Goal: Transaction & Acquisition: Purchase product/service

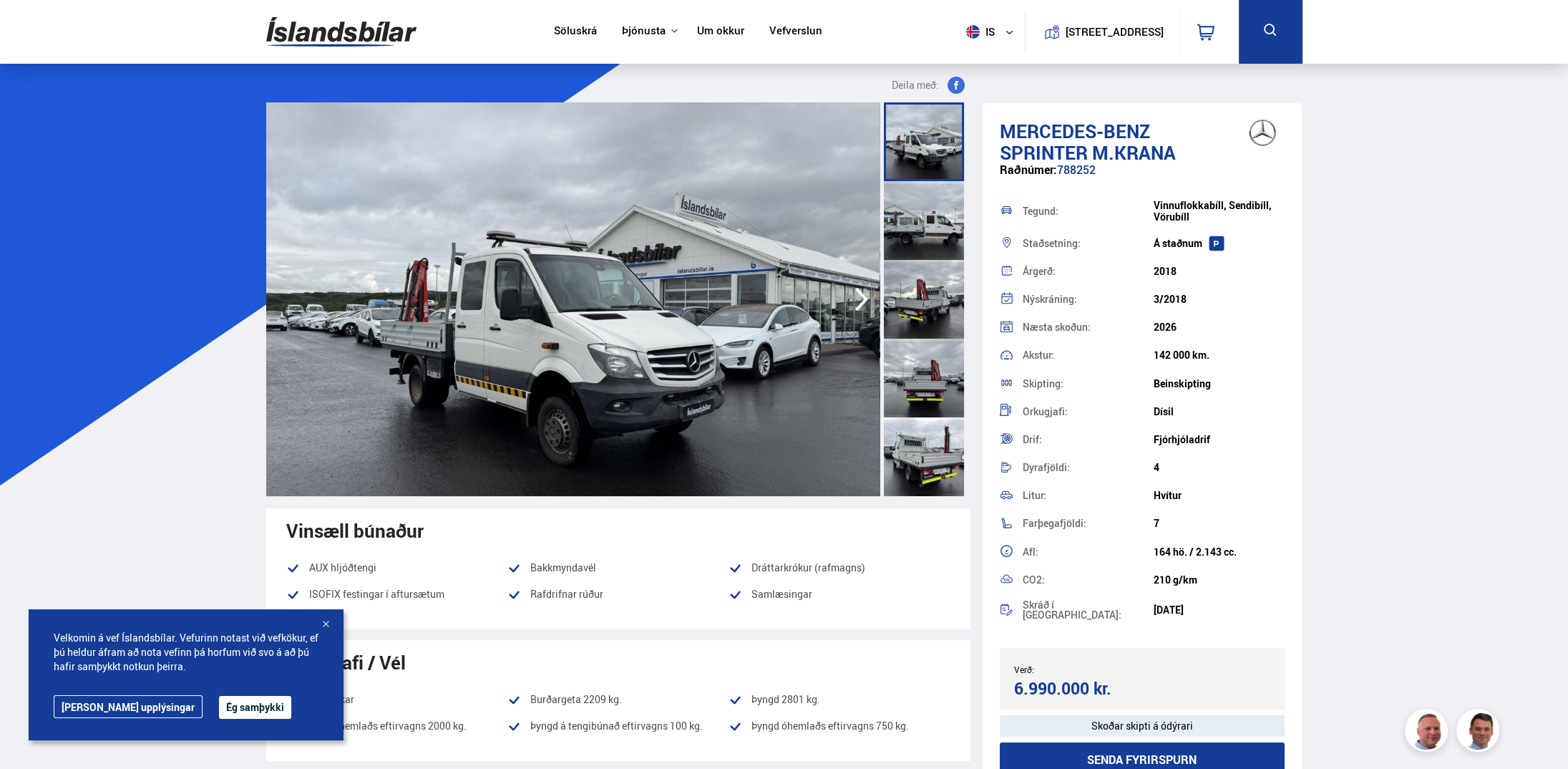
click at [896, 164] on div at bounding box center [924, 141] width 80 height 78
click at [901, 221] on div at bounding box center [924, 219] width 80 height 78
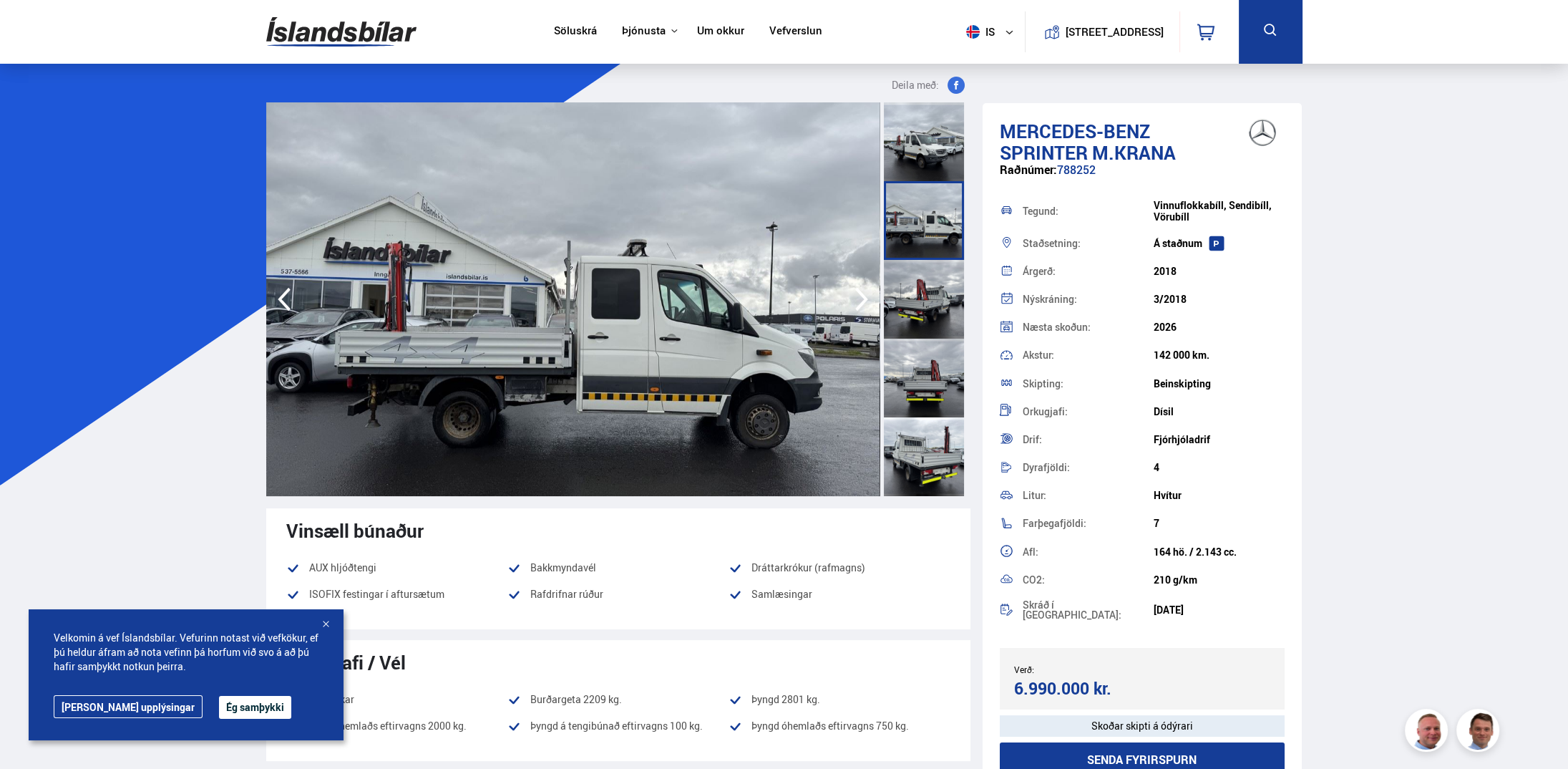
click at [919, 298] on div at bounding box center [924, 299] width 80 height 78
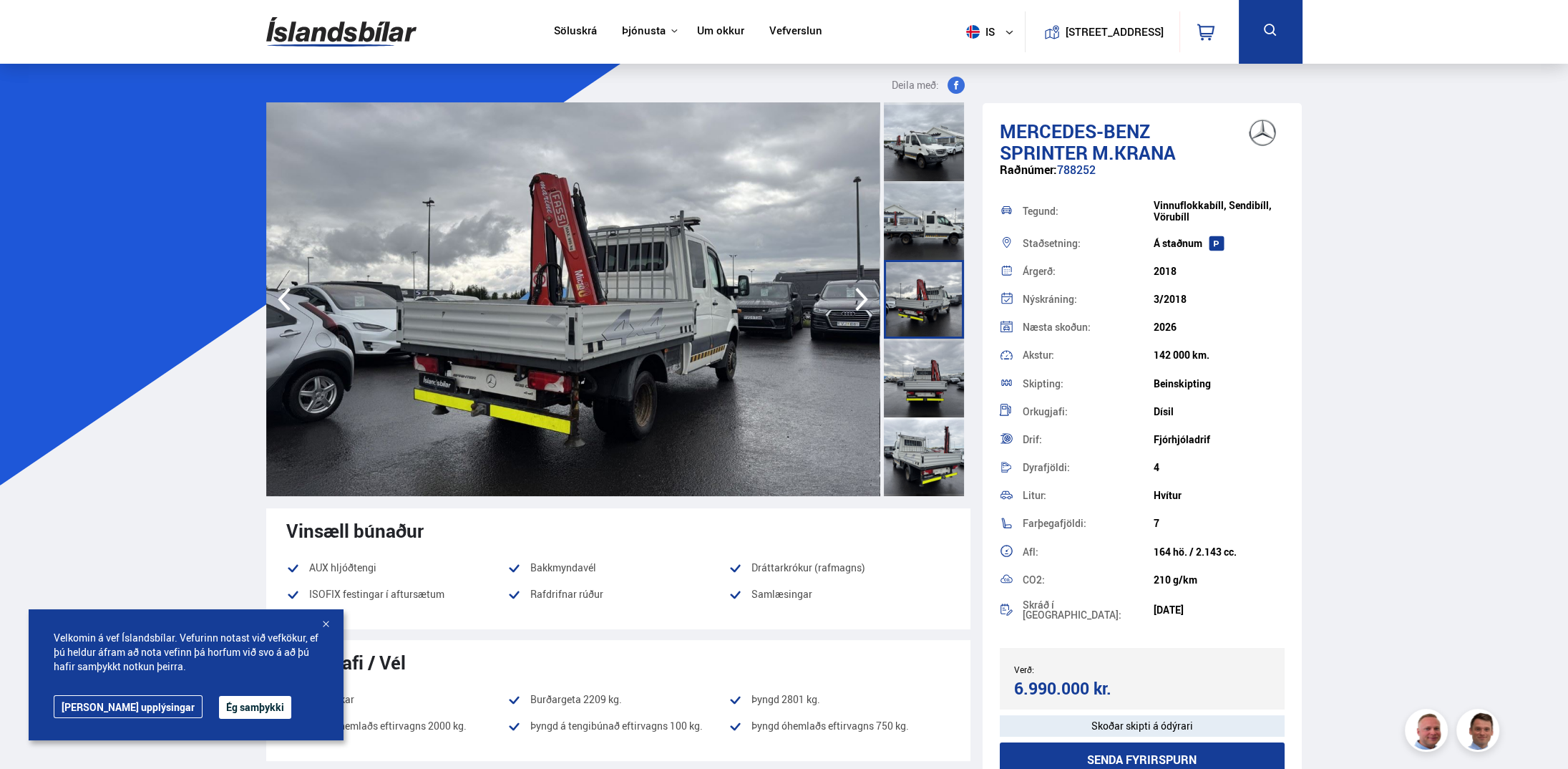
click at [579, 239] on img at bounding box center [573, 299] width 613 height 393
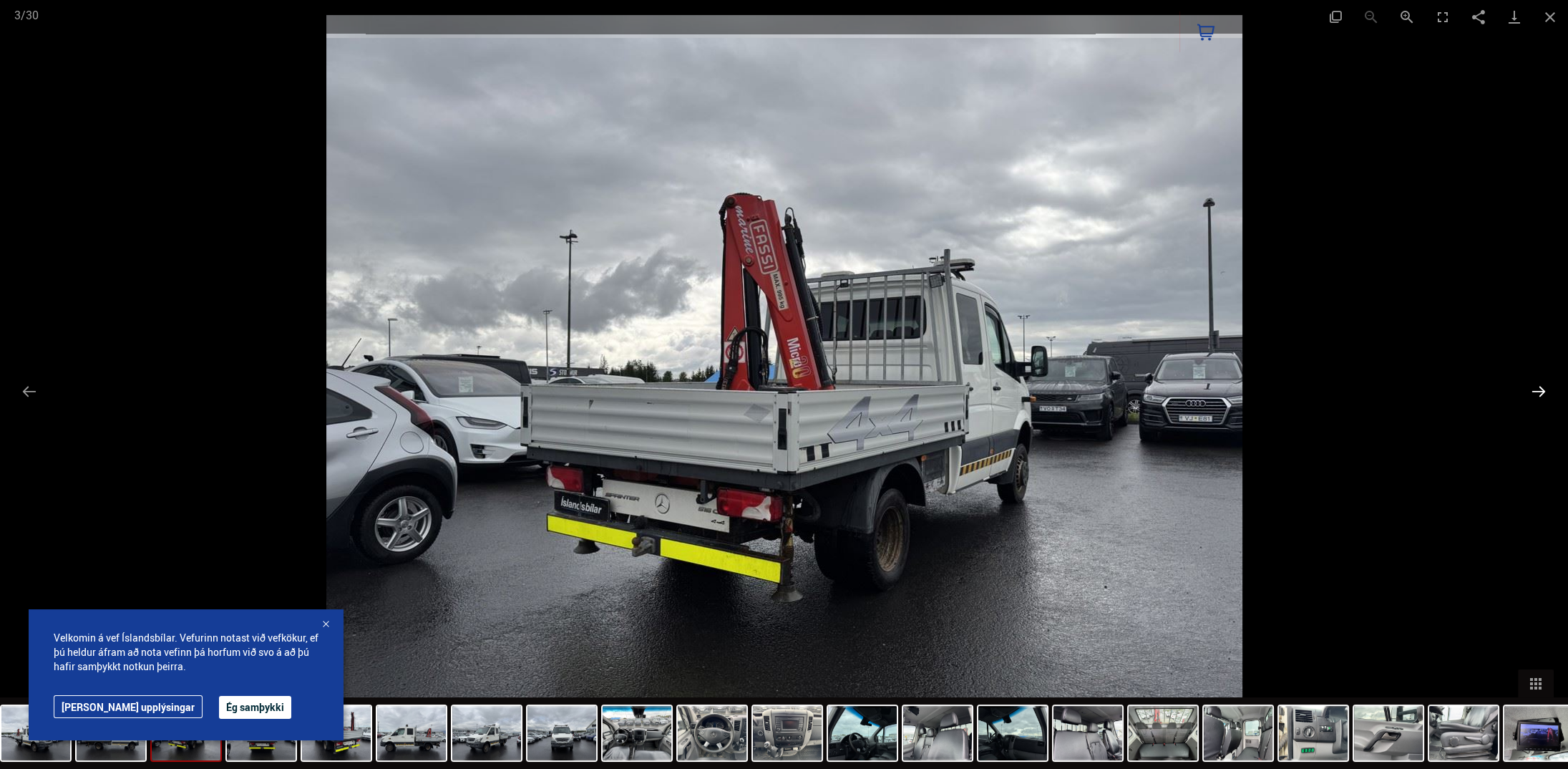
click at [1539, 390] on button "Next slide" at bounding box center [1538, 390] width 30 height 28
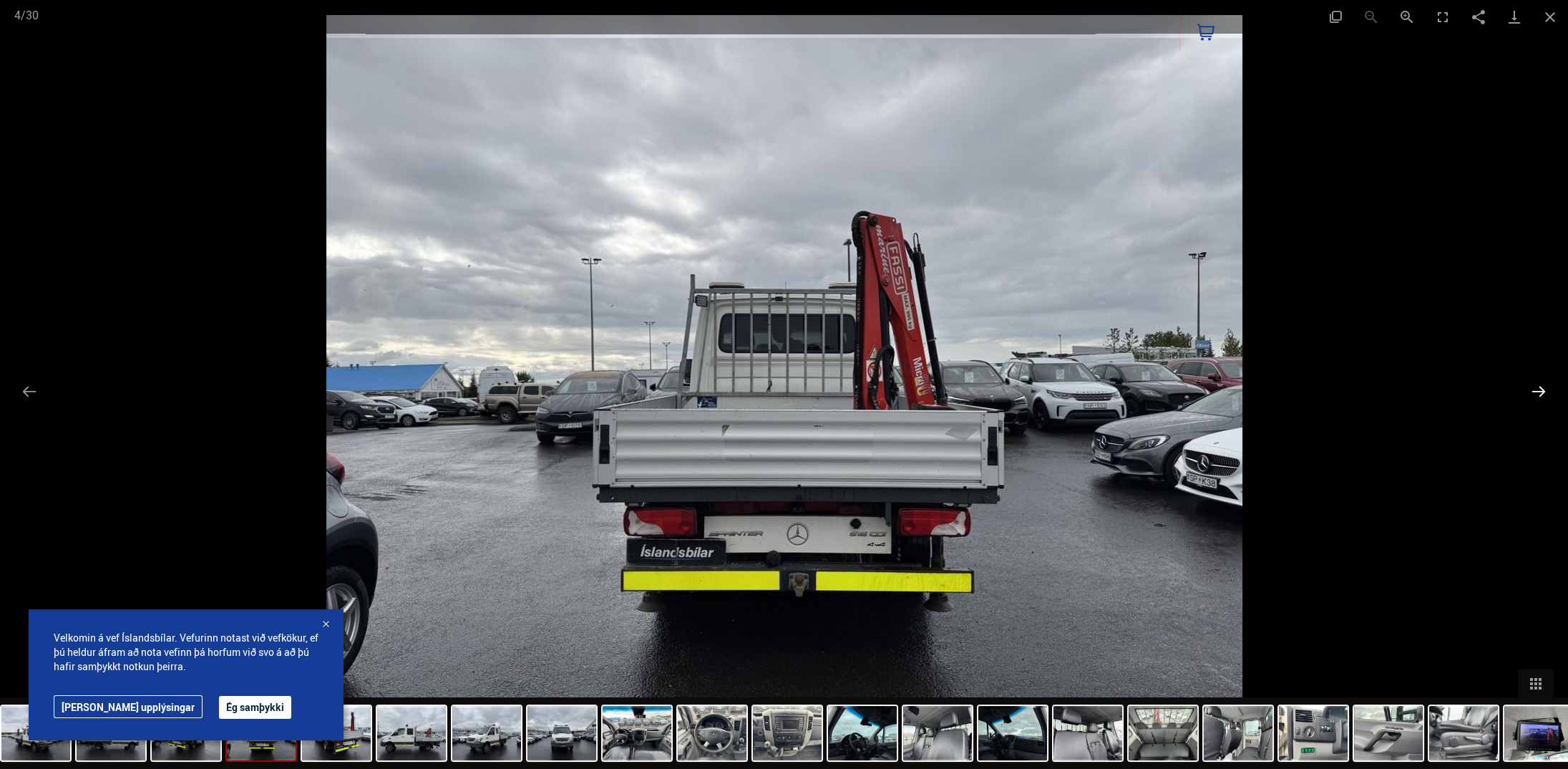
click at [1546, 392] on button "Next slide" at bounding box center [1538, 390] width 30 height 28
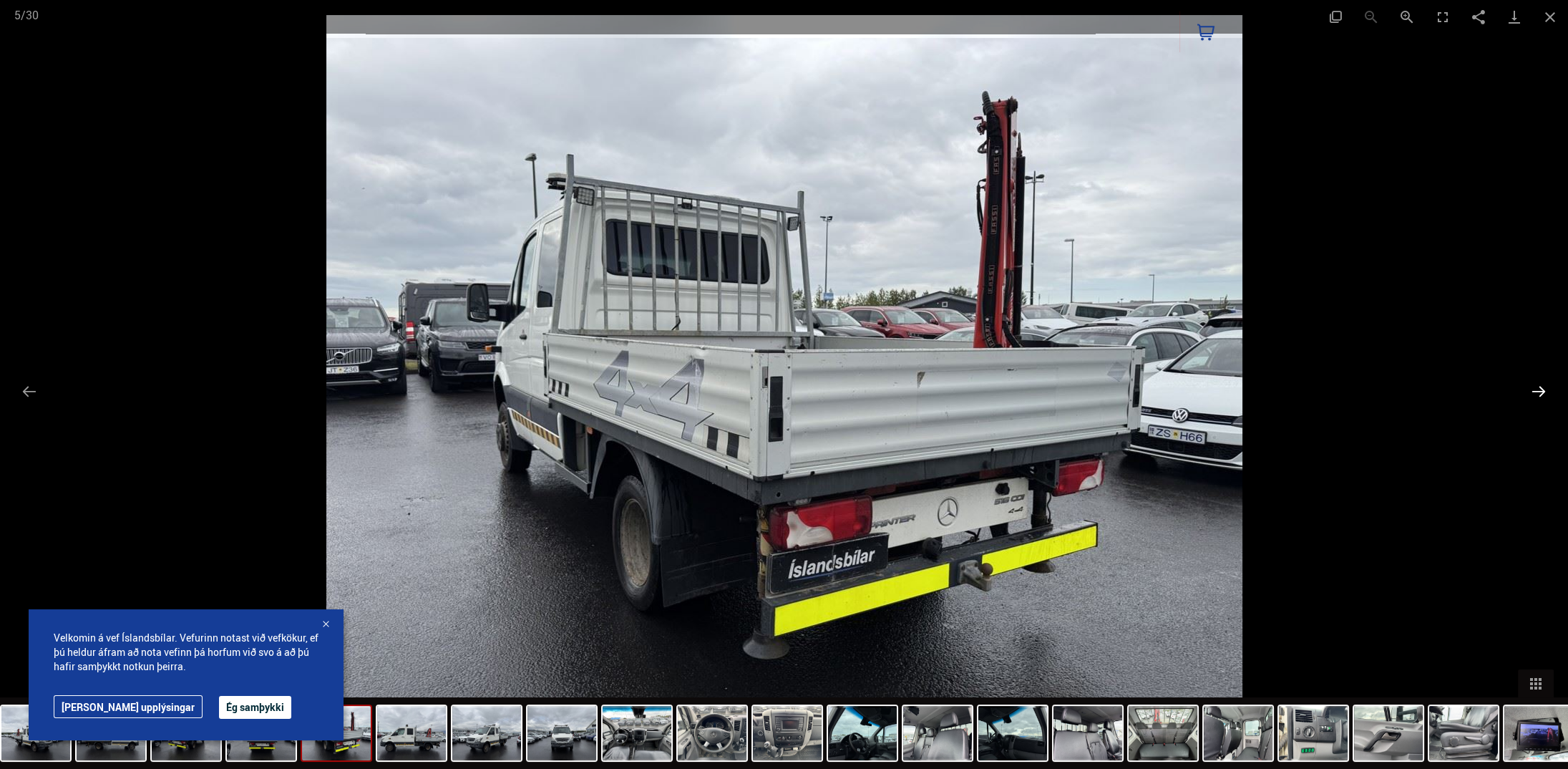
click at [1550, 395] on button "Next slide" at bounding box center [1538, 390] width 30 height 28
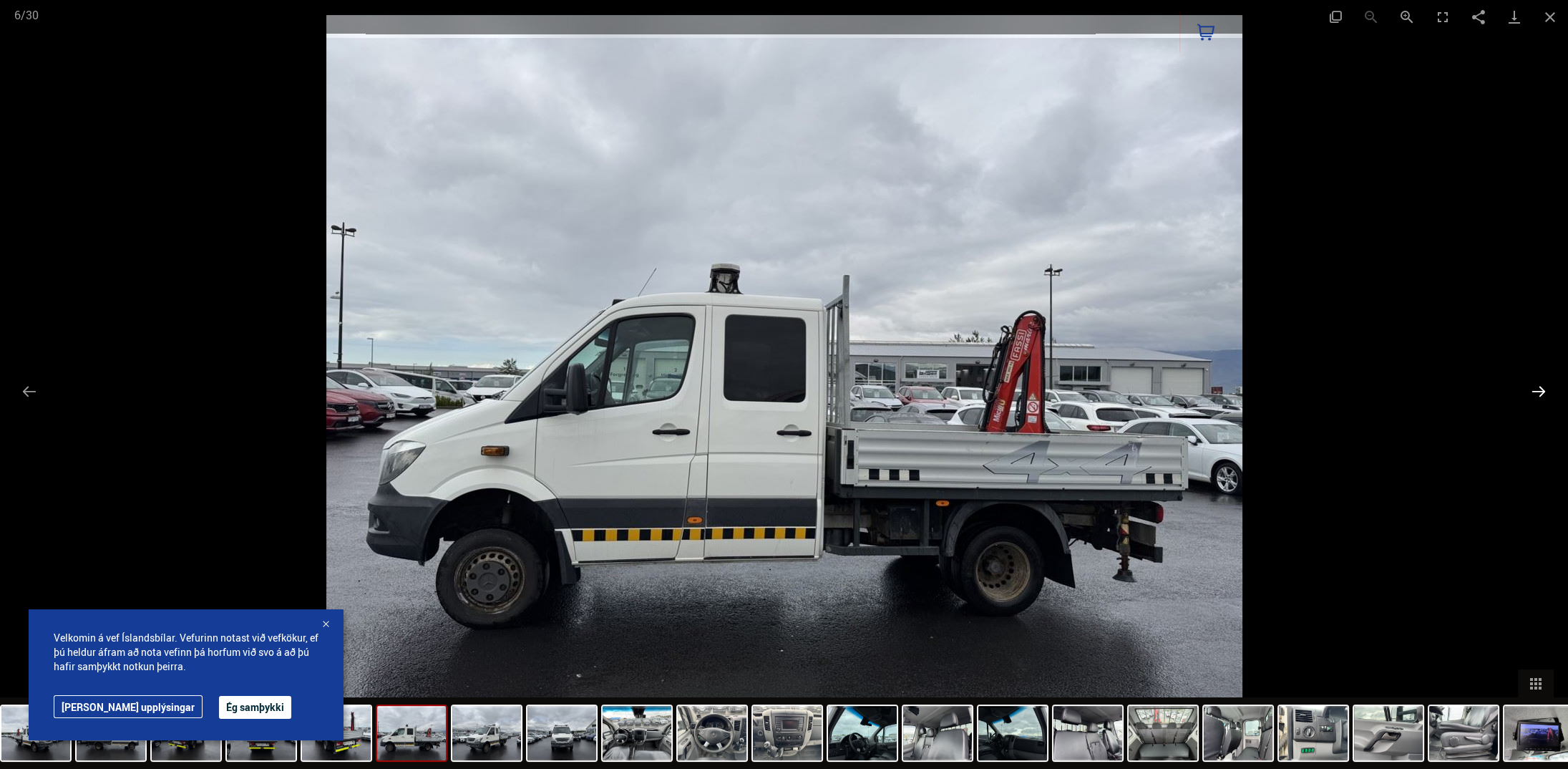
click at [1550, 396] on button "Next slide" at bounding box center [1538, 390] width 30 height 28
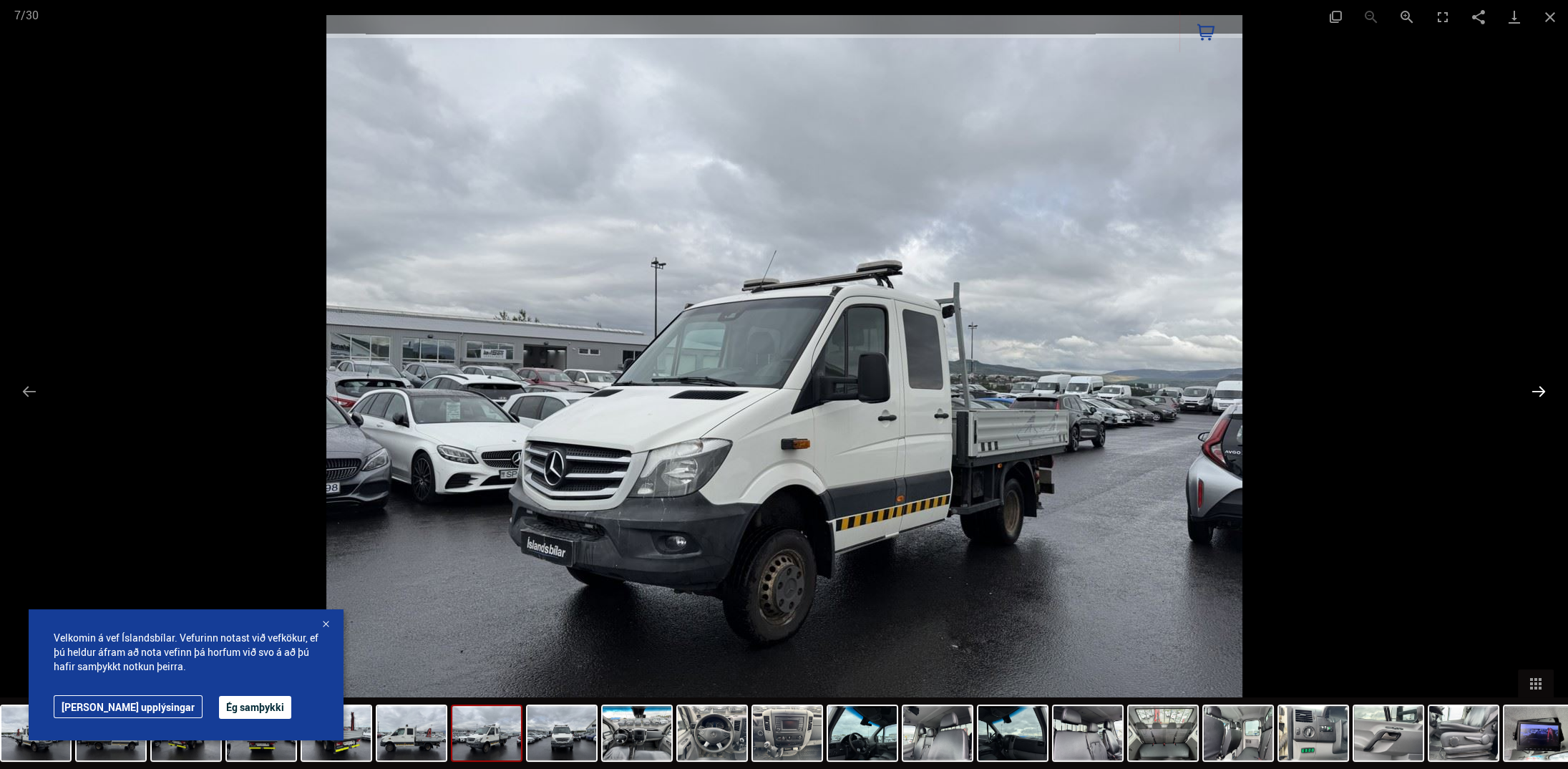
click at [1551, 396] on button "Next slide" at bounding box center [1538, 390] width 30 height 28
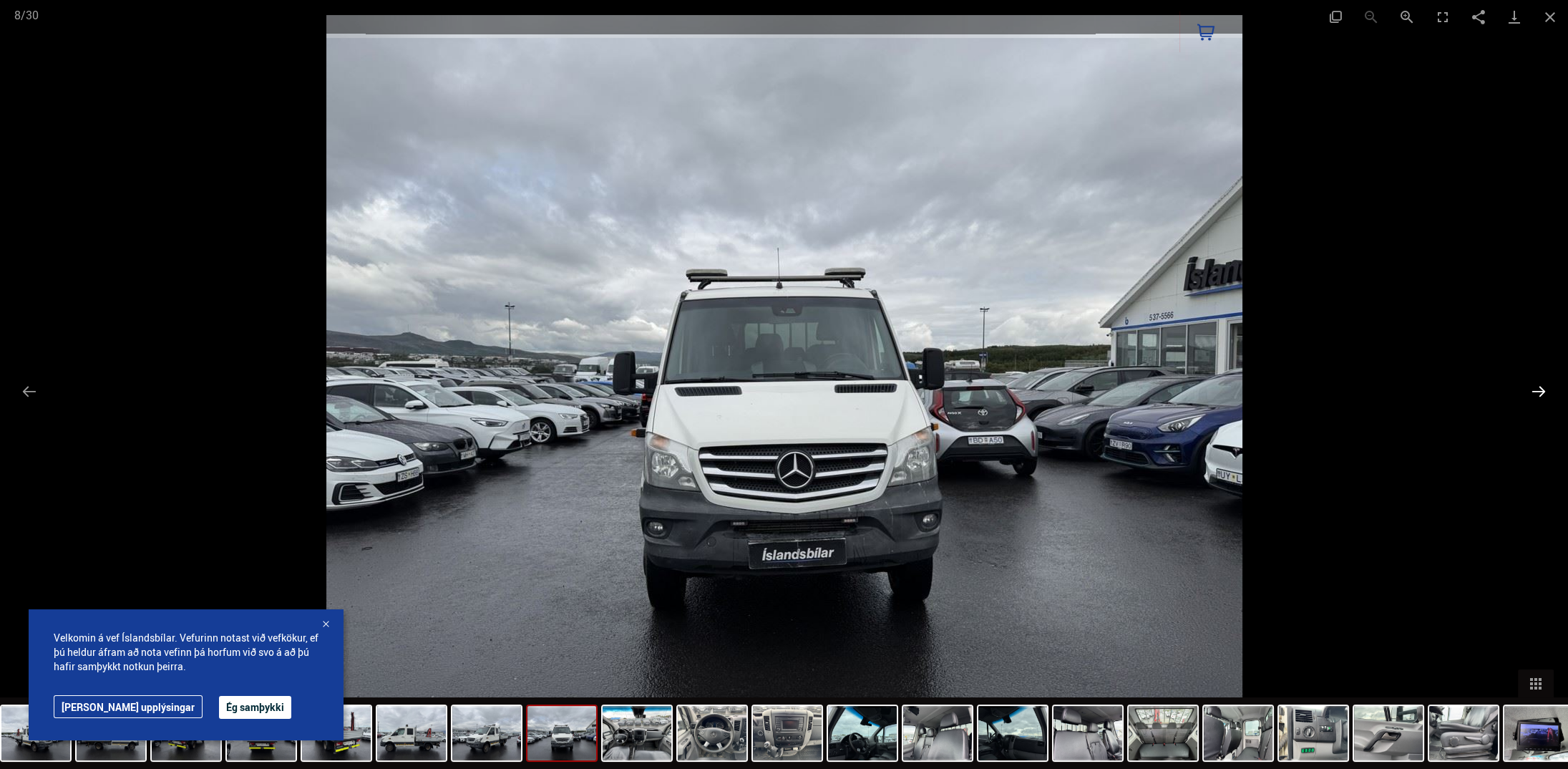
click at [1551, 397] on button "Next slide" at bounding box center [1538, 390] width 30 height 28
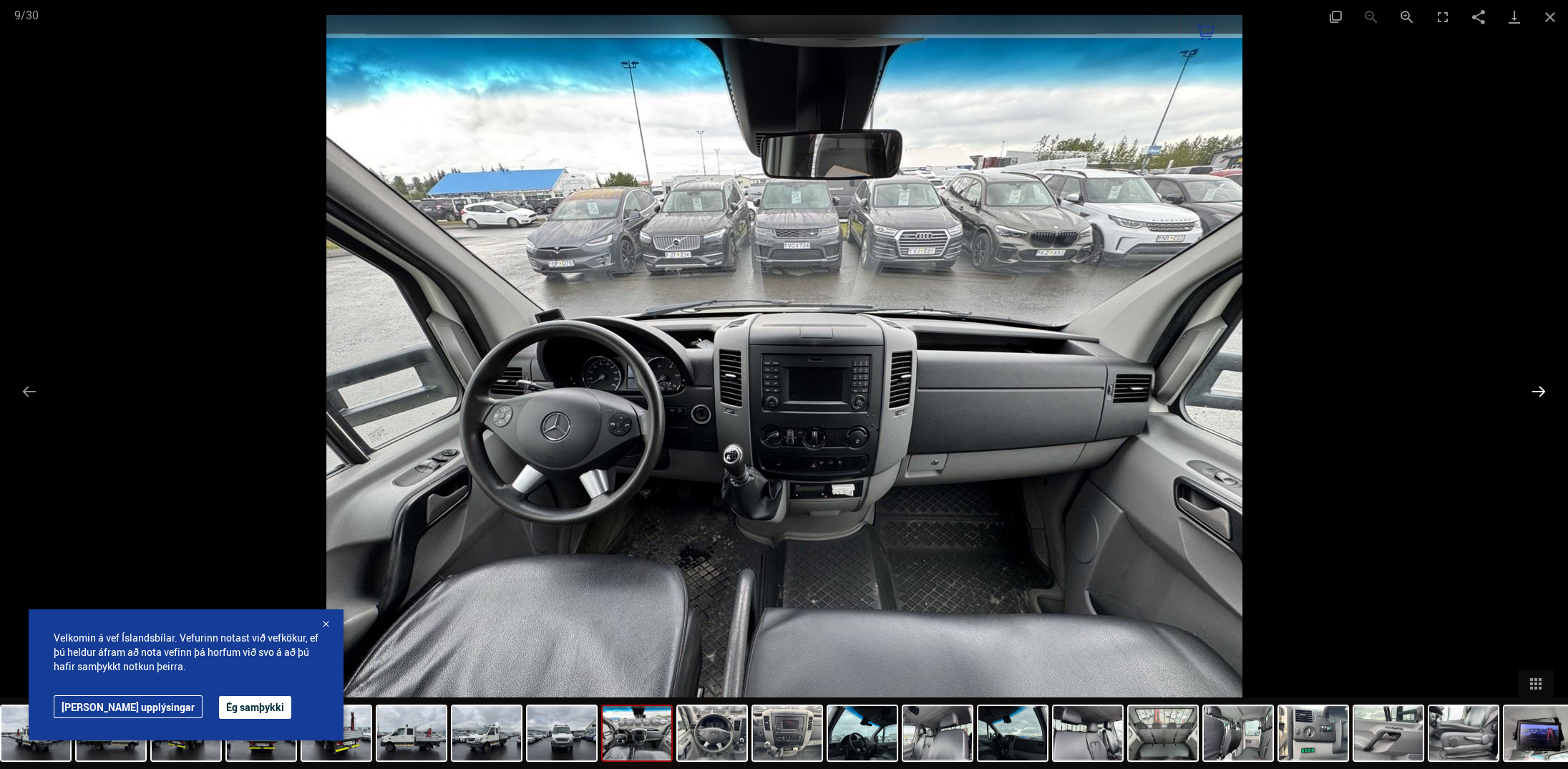
click at [1551, 397] on button "Next slide" at bounding box center [1538, 390] width 30 height 28
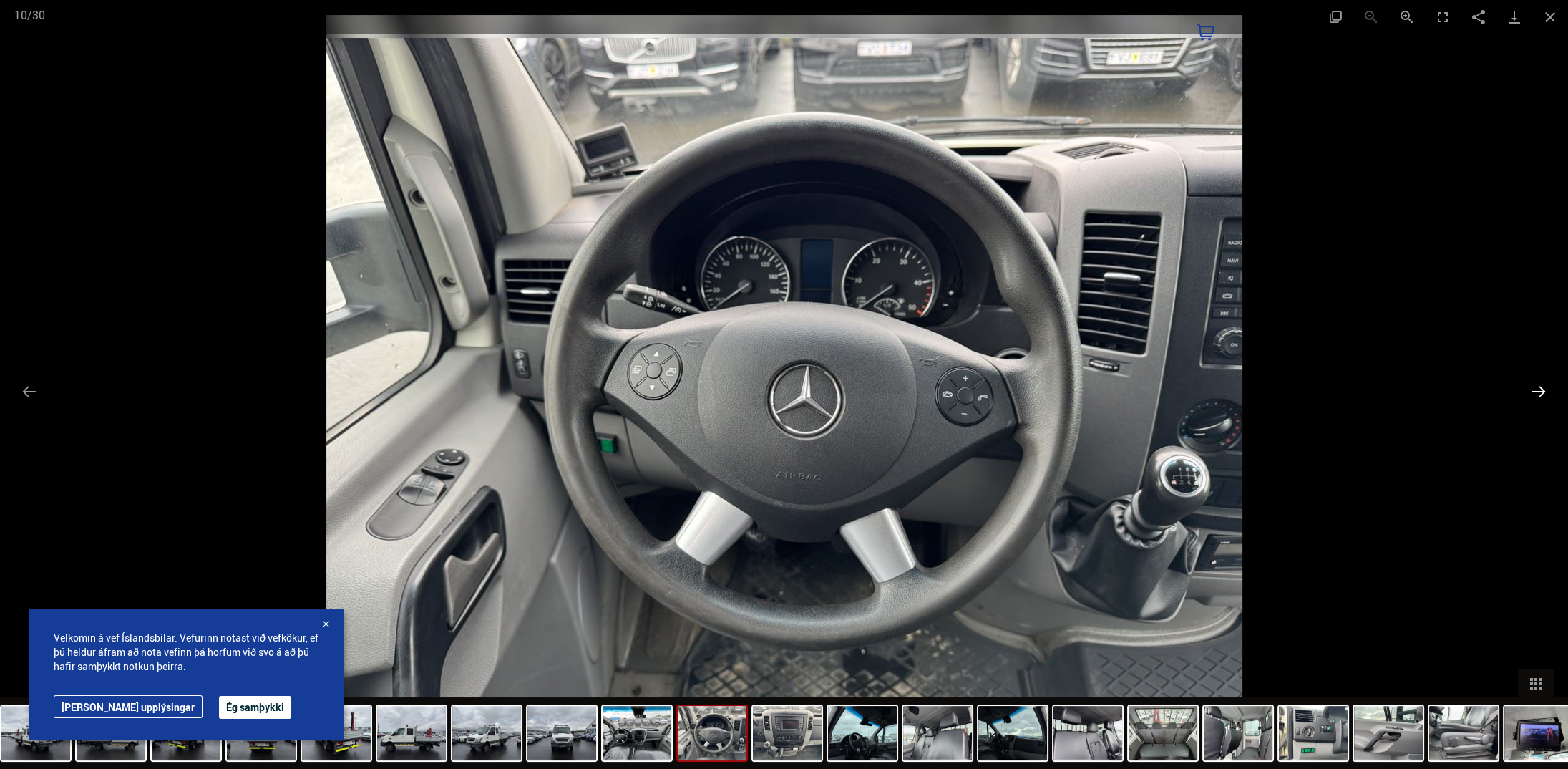
click at [1551, 397] on button "Next slide" at bounding box center [1538, 390] width 30 height 28
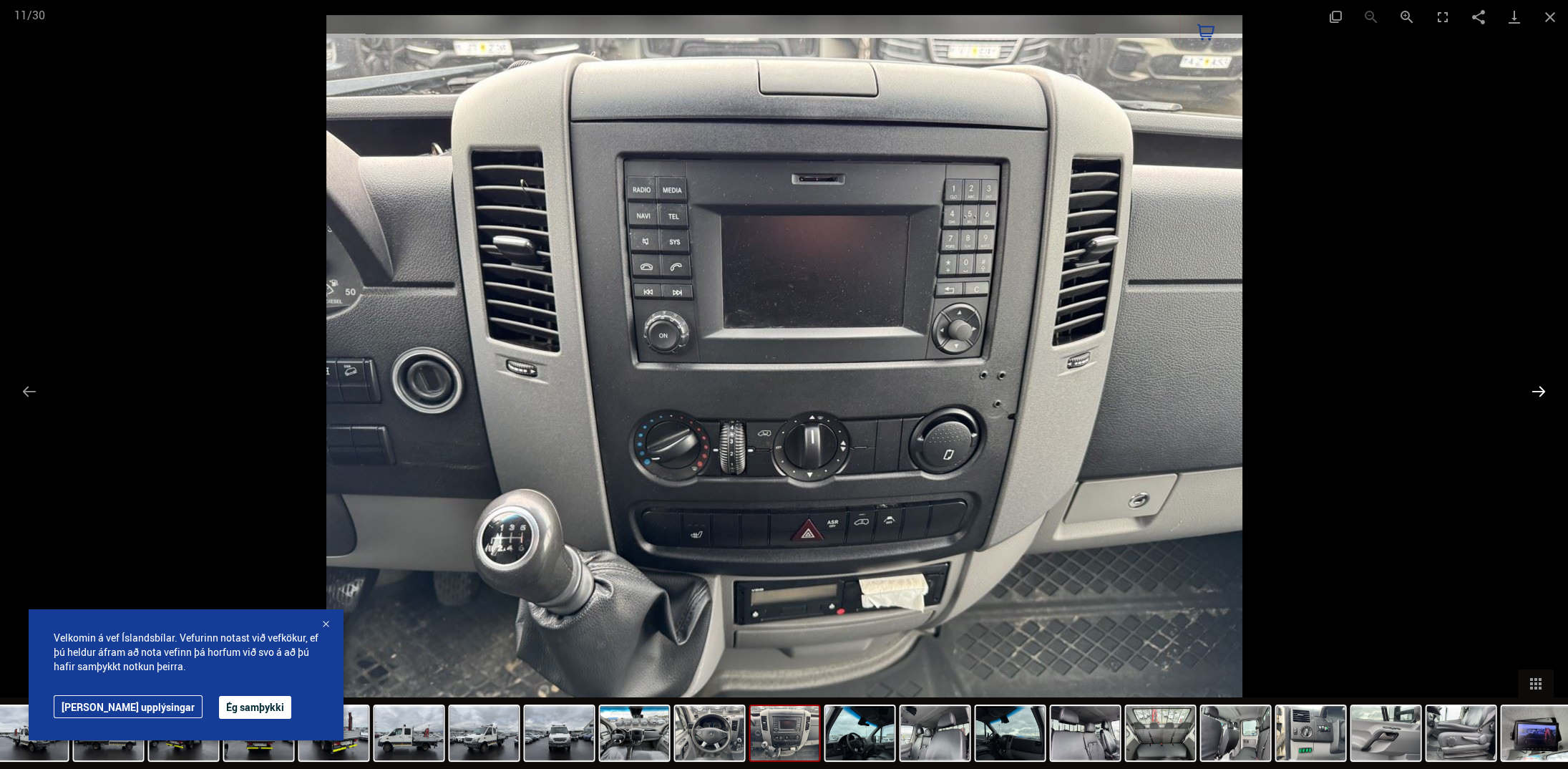
click at [1551, 397] on button "Next slide" at bounding box center [1538, 390] width 30 height 28
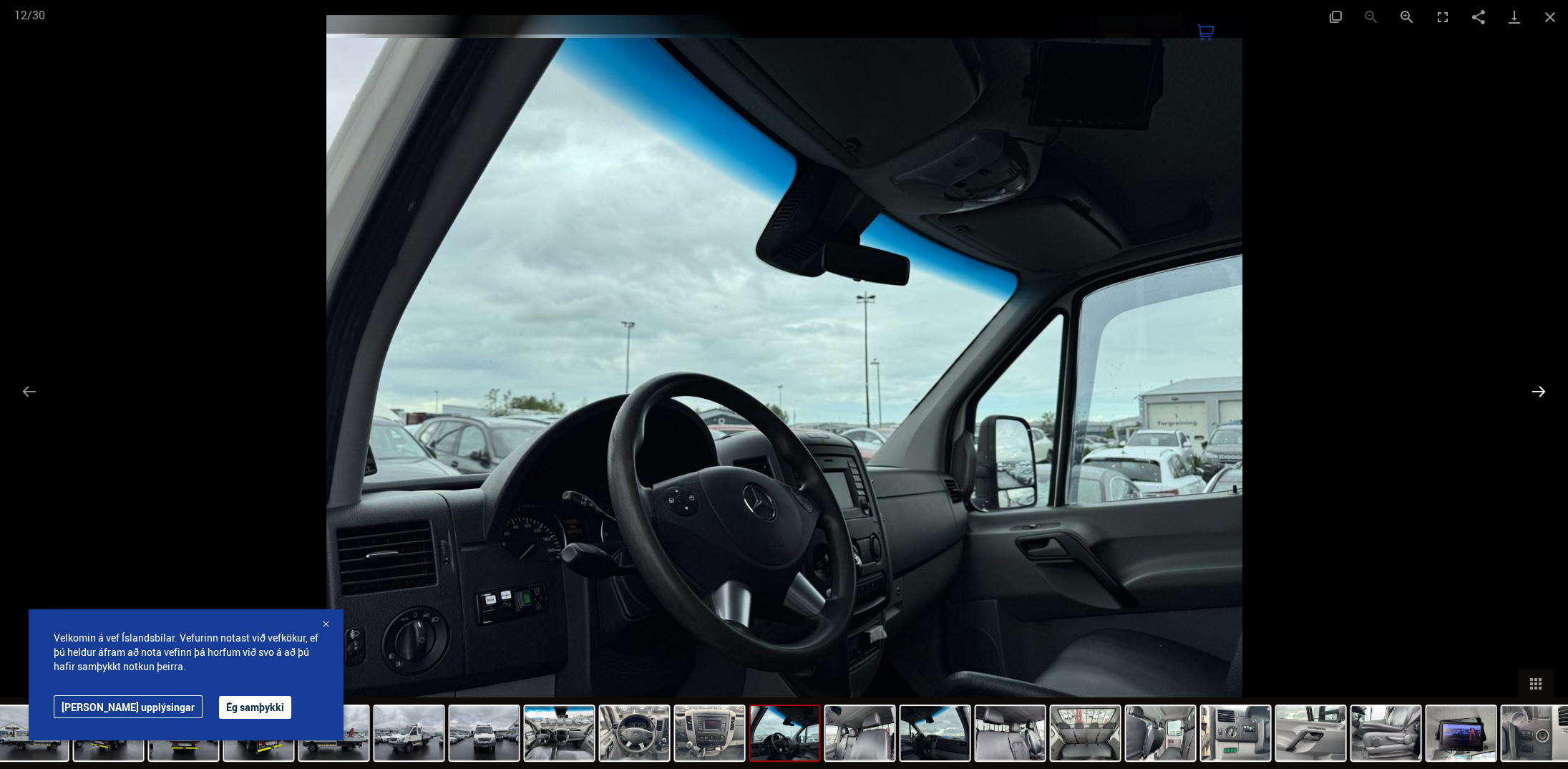
click at [1551, 397] on button "Next slide" at bounding box center [1538, 390] width 30 height 28
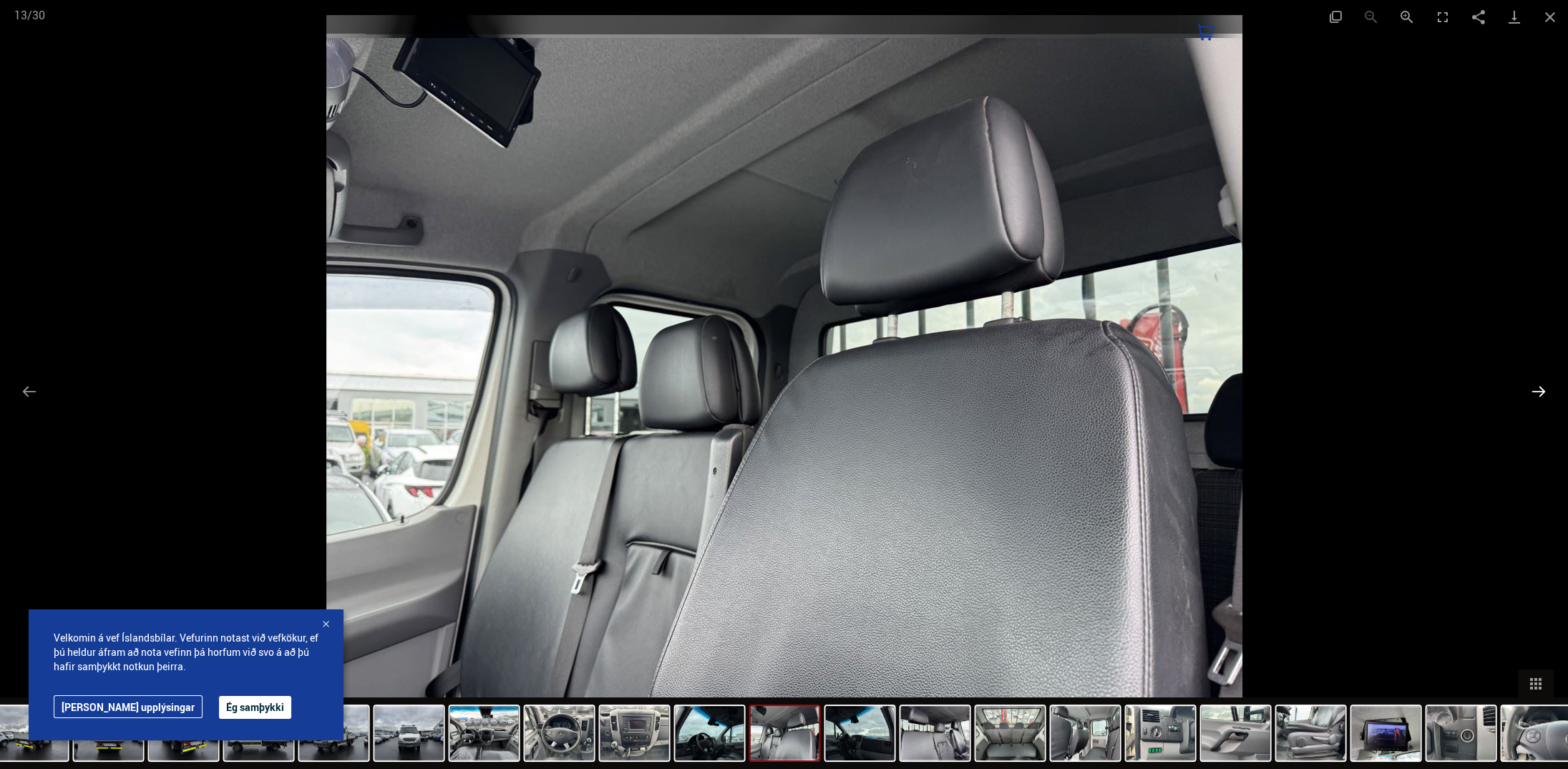
click at [1551, 397] on button "Next slide" at bounding box center [1538, 390] width 30 height 28
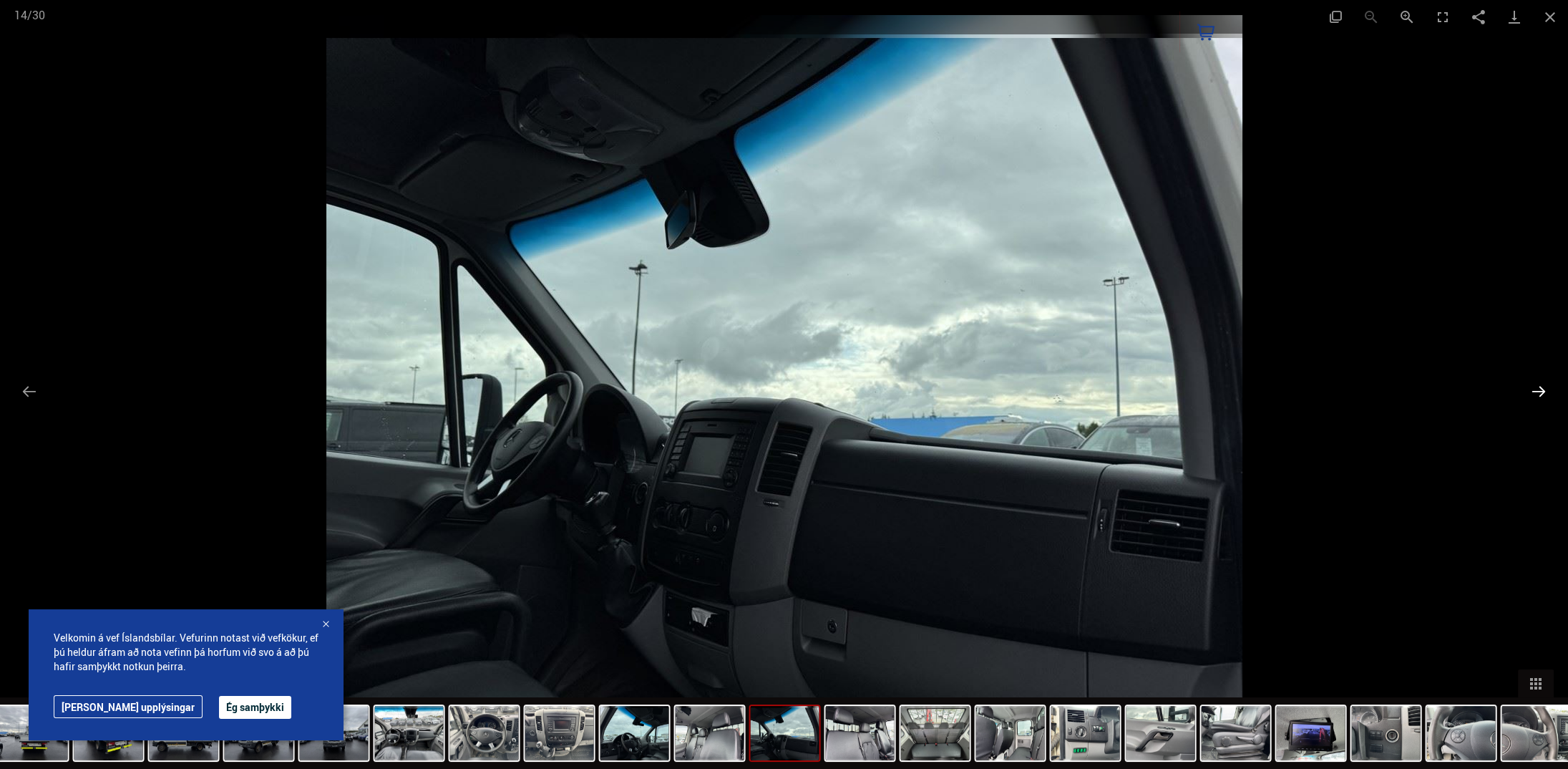
click at [1550, 398] on button "Next slide" at bounding box center [1538, 390] width 30 height 28
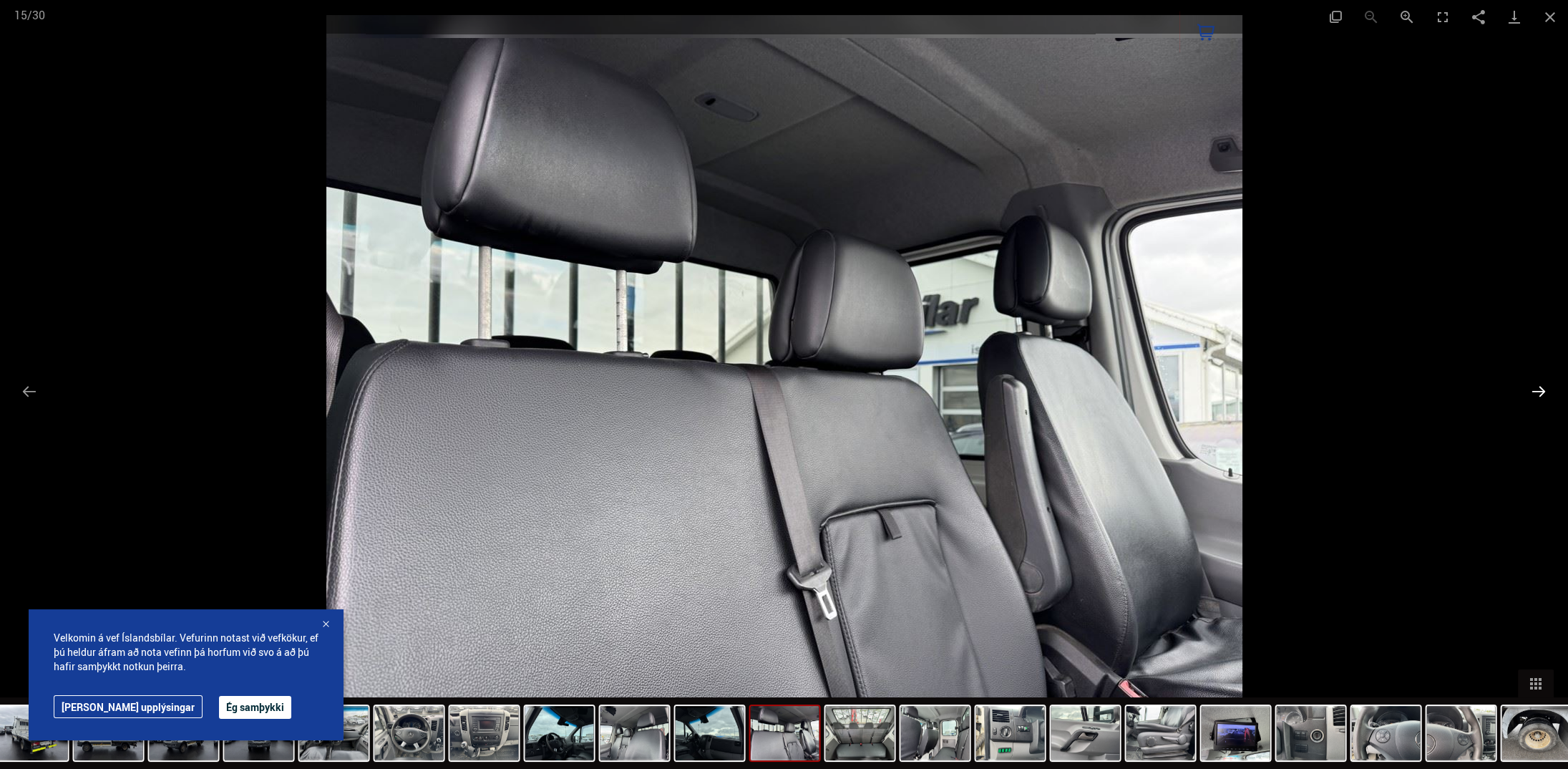
click at [1550, 398] on button "Next slide" at bounding box center [1538, 390] width 30 height 28
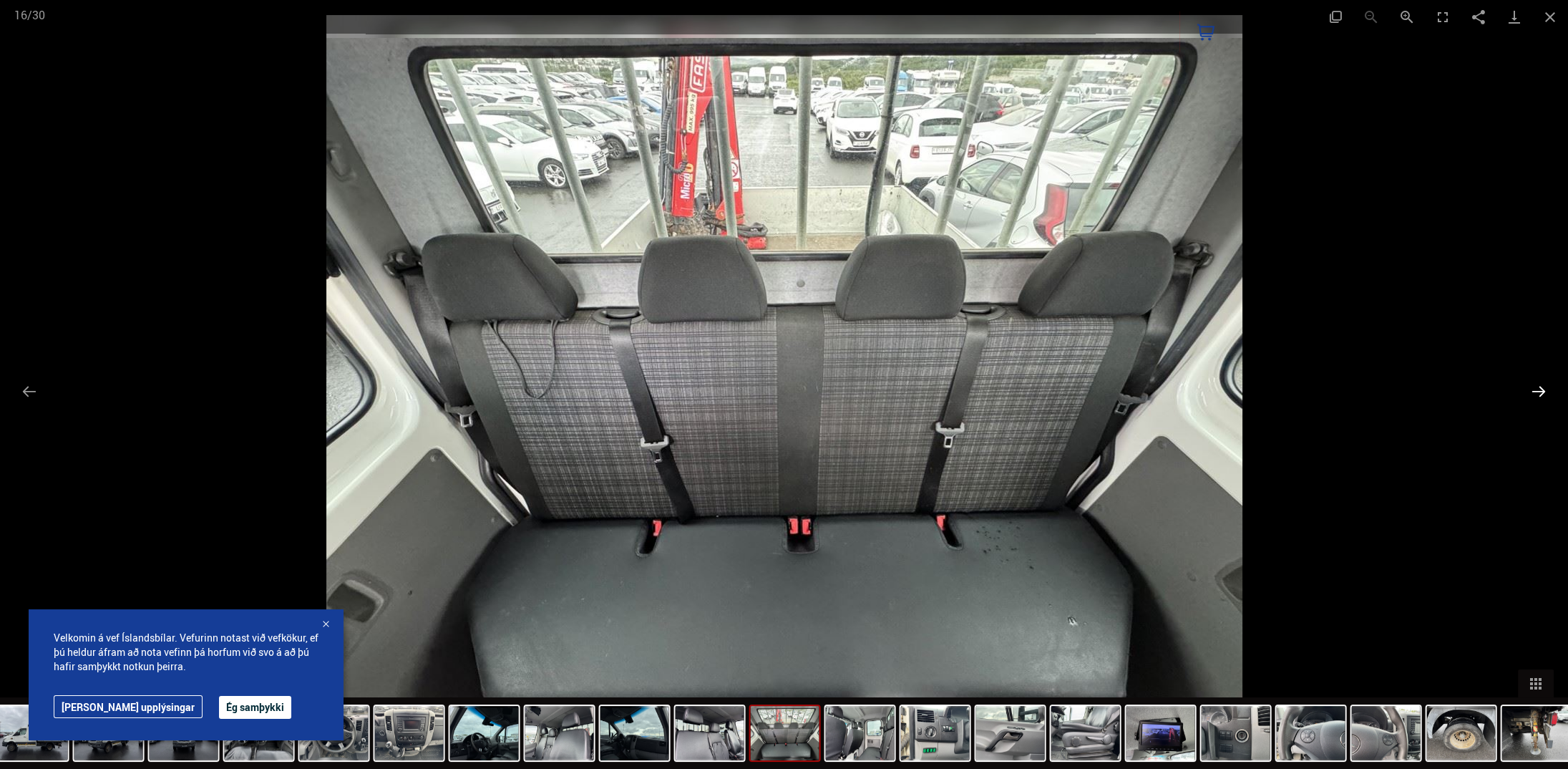
click at [1549, 399] on button "Next slide" at bounding box center [1538, 390] width 30 height 28
